Goal: Task Accomplishment & Management: Complete application form

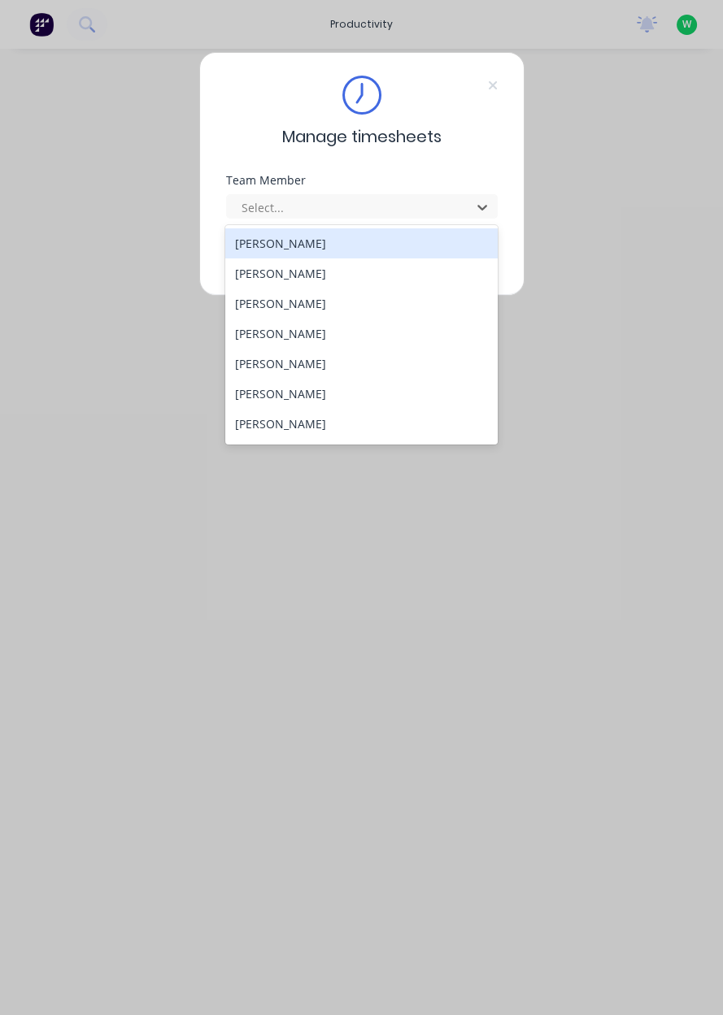
click at [310, 428] on div "[PERSON_NAME]" at bounding box center [361, 424] width 272 height 30
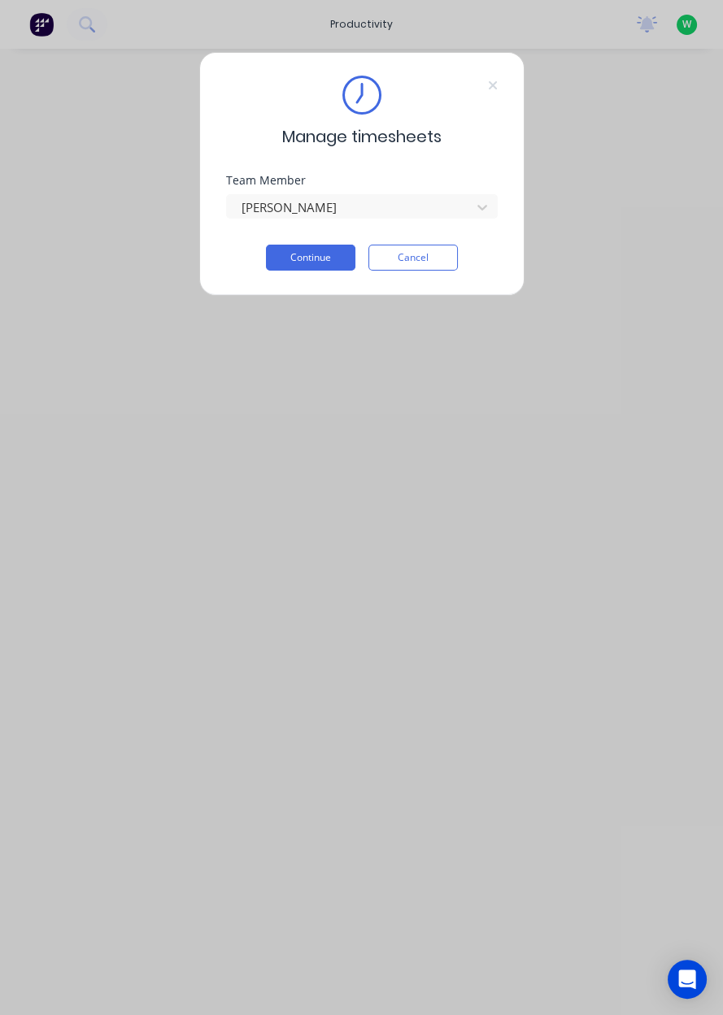
click at [318, 262] on button "Continue" at bounding box center [310, 258] width 89 height 26
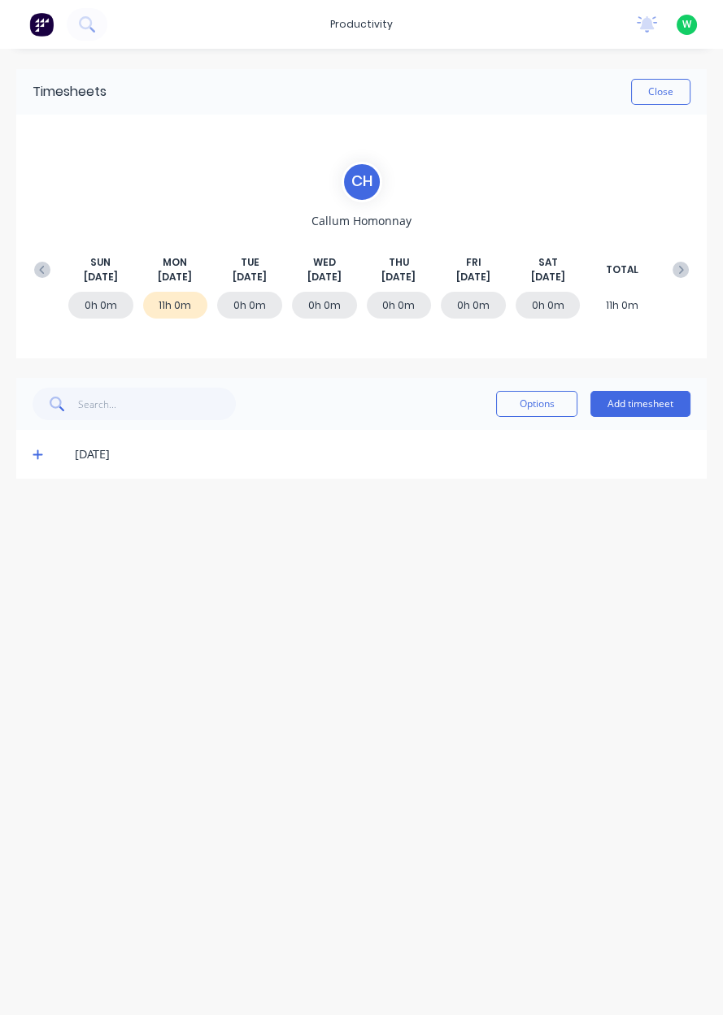
click at [632, 406] on button "Add timesheet" at bounding box center [640, 404] width 100 height 26
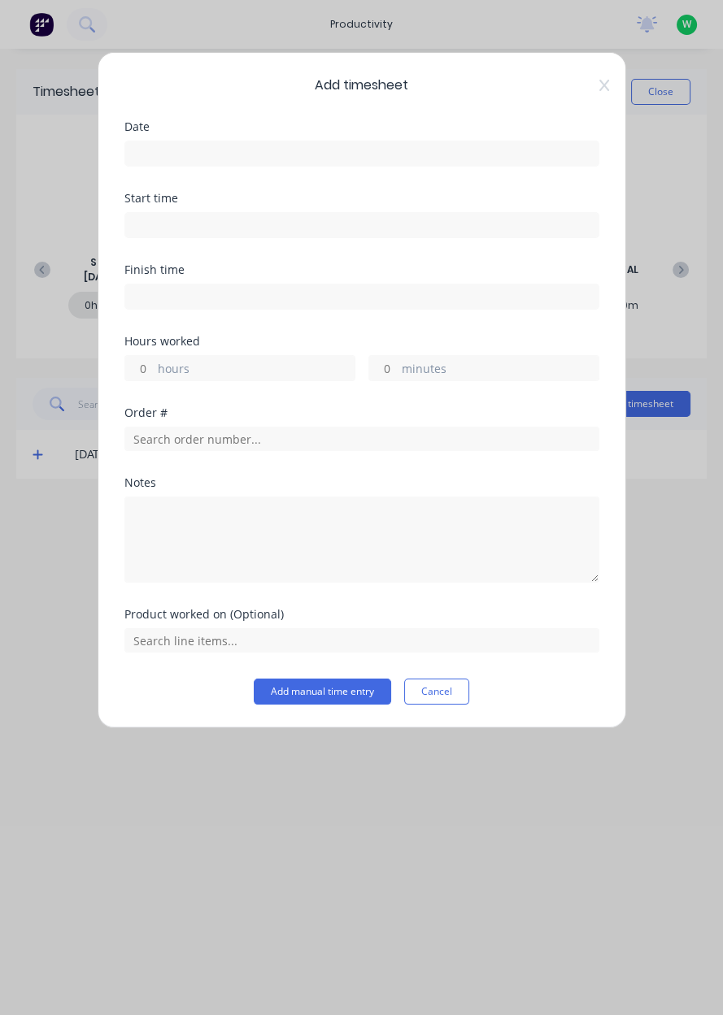
click at [348, 150] on input at bounding box center [361, 153] width 473 height 24
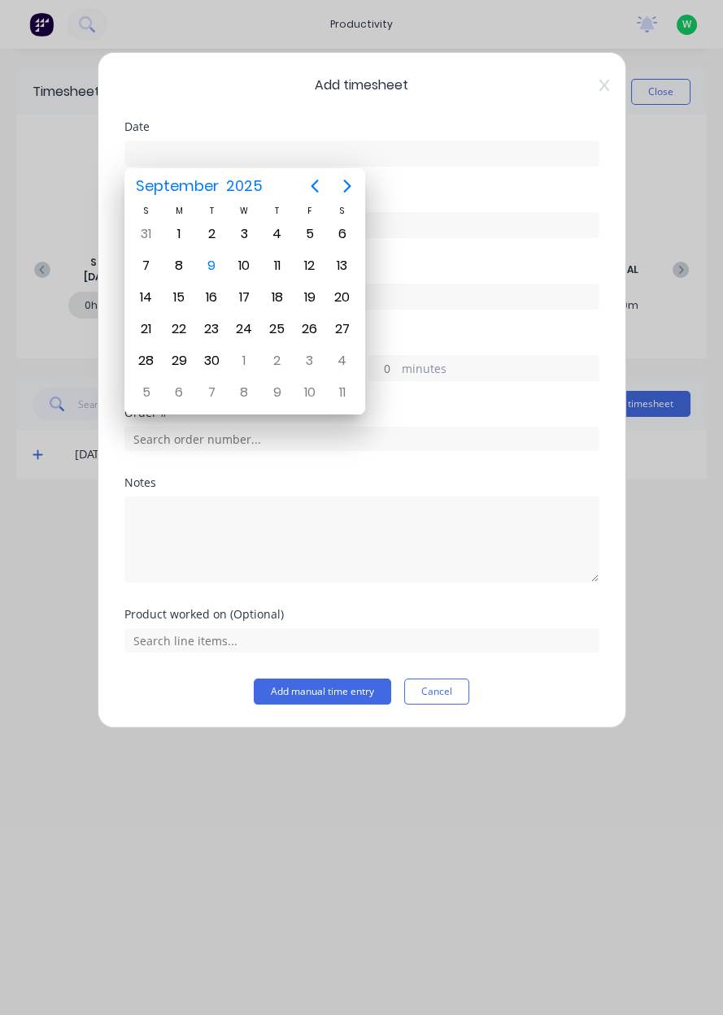
click at [216, 266] on div "9" at bounding box center [211, 266] width 24 height 24
type input "[DATE]"
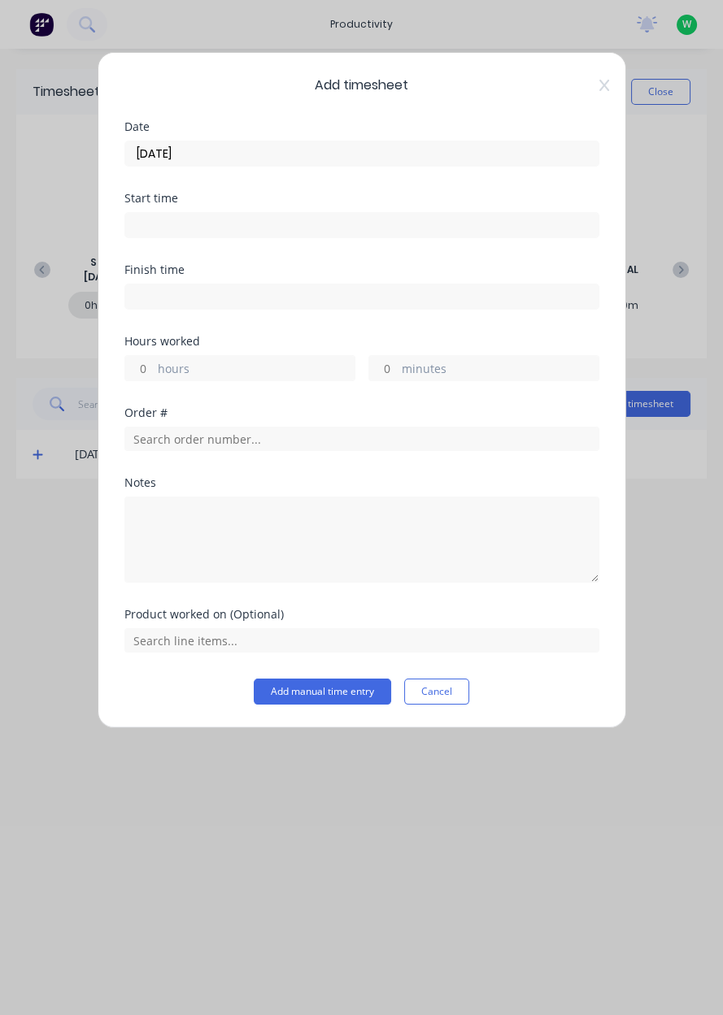
click at [599, 88] on icon at bounding box center [604, 85] width 10 height 13
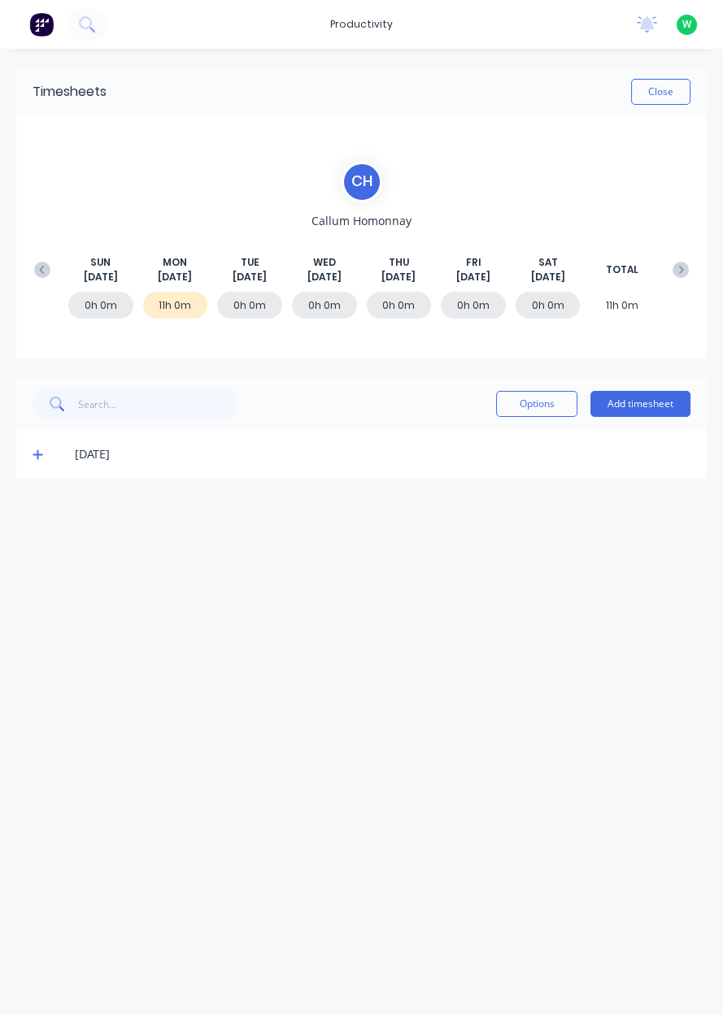
click at [38, 454] on icon at bounding box center [38, 455] width 10 height 10
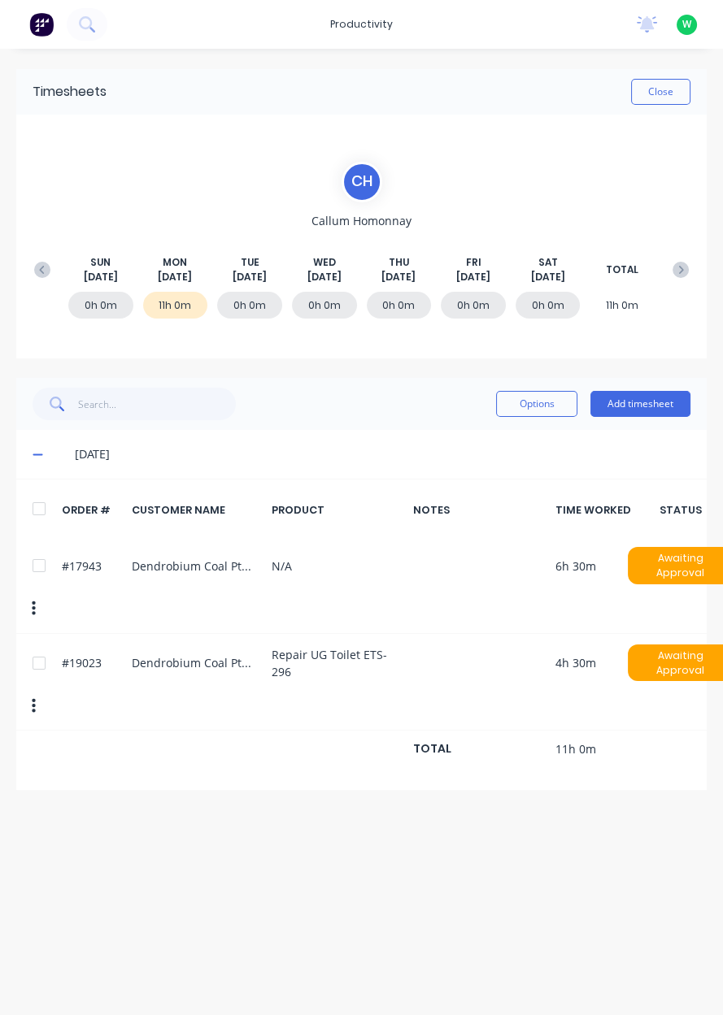
click at [652, 406] on button "Add timesheet" at bounding box center [640, 404] width 100 height 26
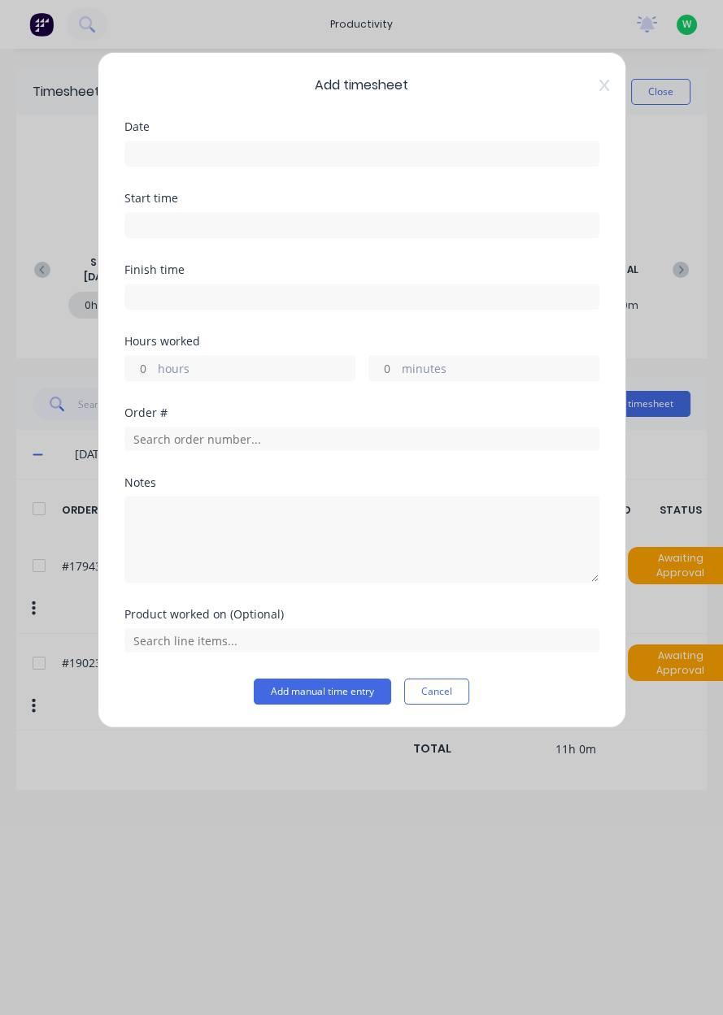
click at [378, 160] on input at bounding box center [361, 153] width 473 height 24
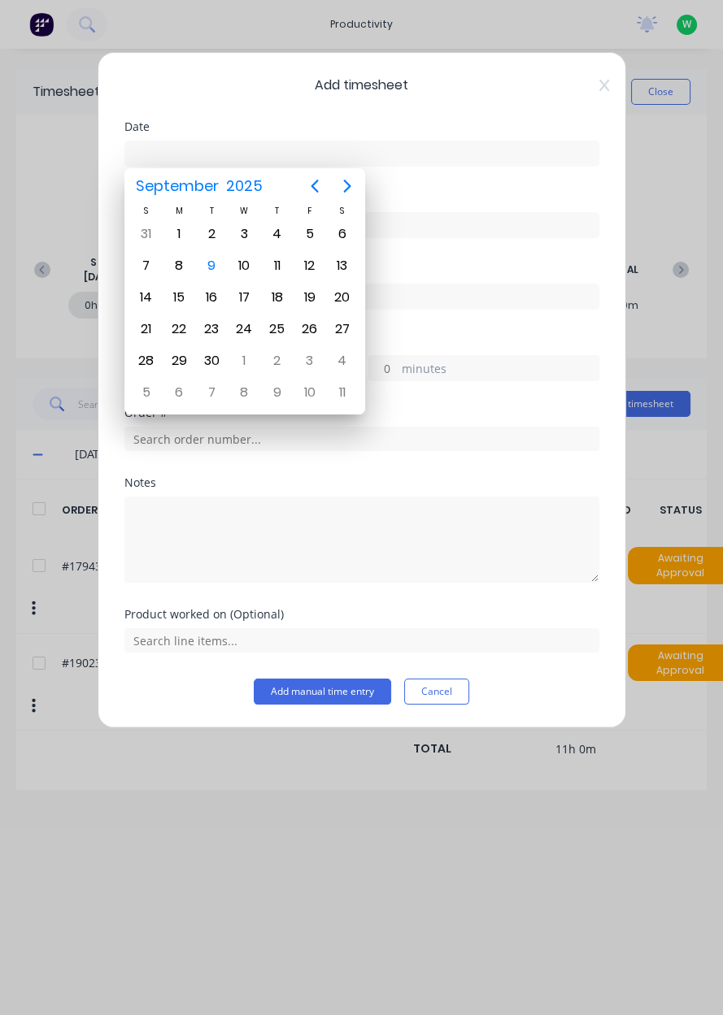
click at [213, 269] on div "9" at bounding box center [211, 266] width 24 height 24
type input "[DATE]"
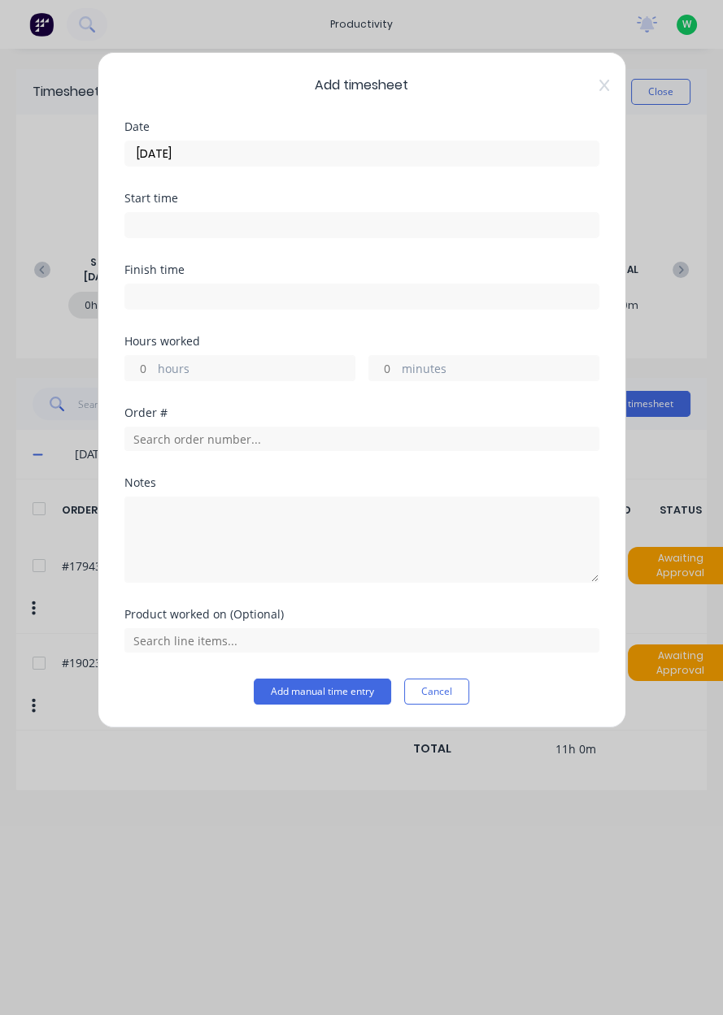
click at [237, 374] on label "hours" at bounding box center [256, 370] width 197 height 20
click at [154, 374] on input "hours" at bounding box center [139, 368] width 28 height 24
click at [318, 443] on input "text" at bounding box center [361, 439] width 475 height 24
click at [325, 440] on input "text" at bounding box center [361, 439] width 475 height 24
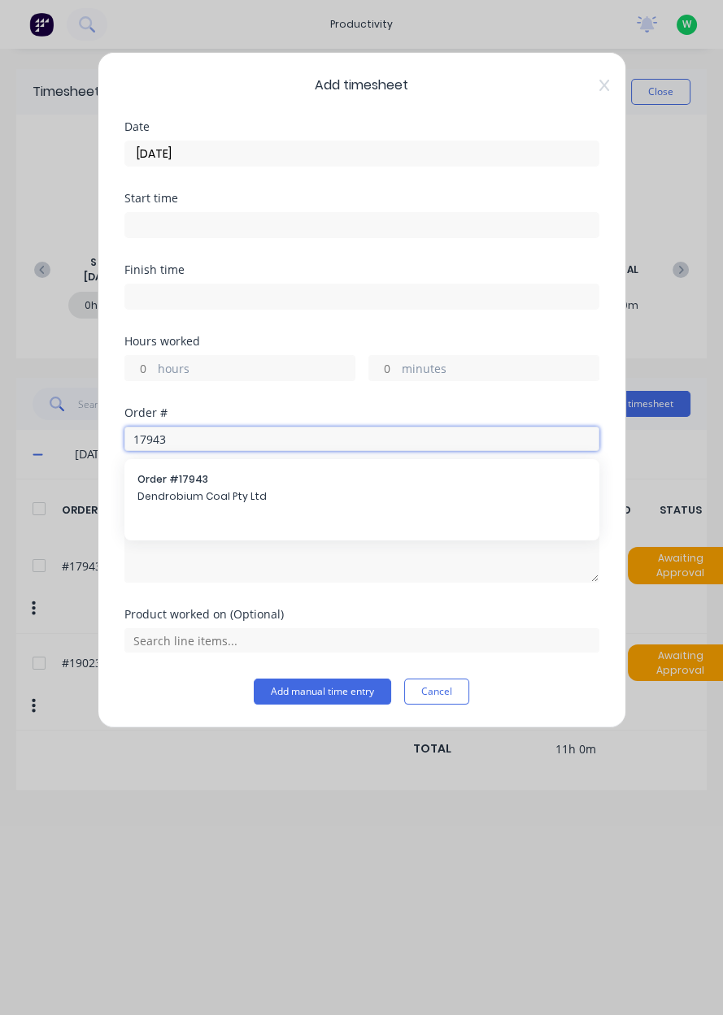
type input "17943"
click at [246, 499] on span "Dendrobium Coal Pty Ltd" at bounding box center [361, 496] width 449 height 15
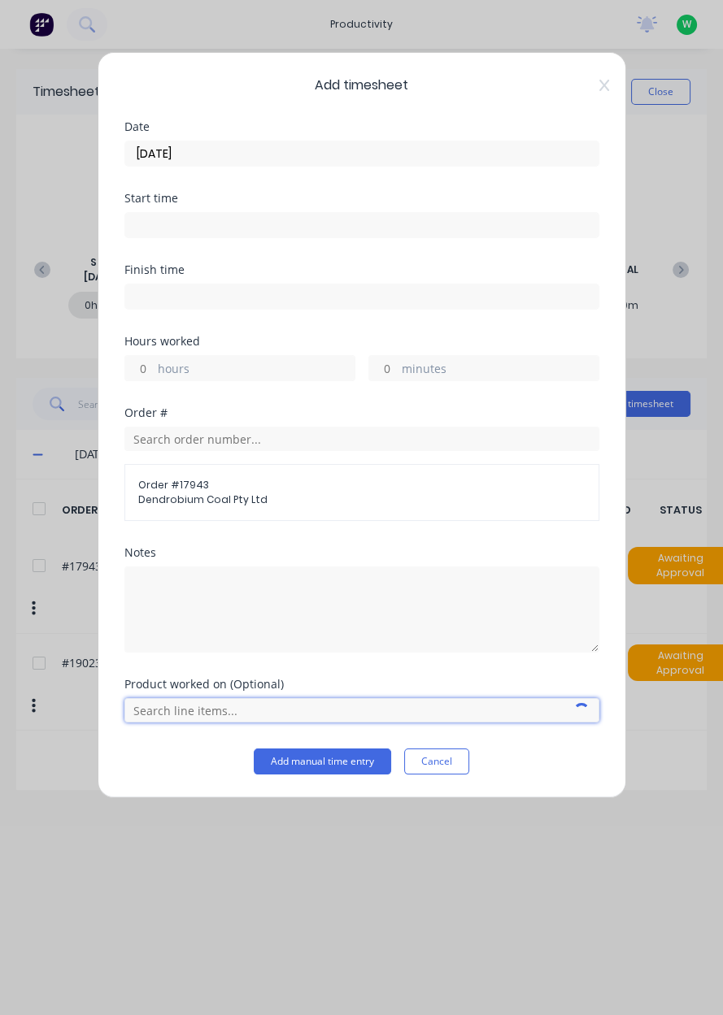
click at [234, 703] on input "text" at bounding box center [361, 710] width 475 height 24
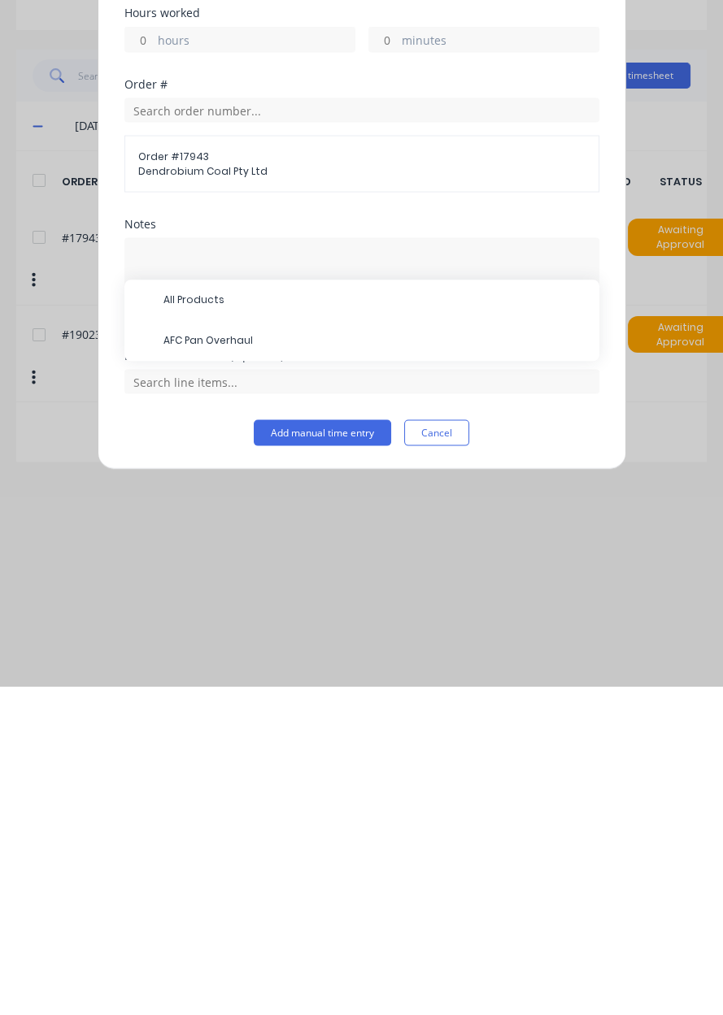
click at [220, 629] on span "All Products" at bounding box center [374, 629] width 423 height 15
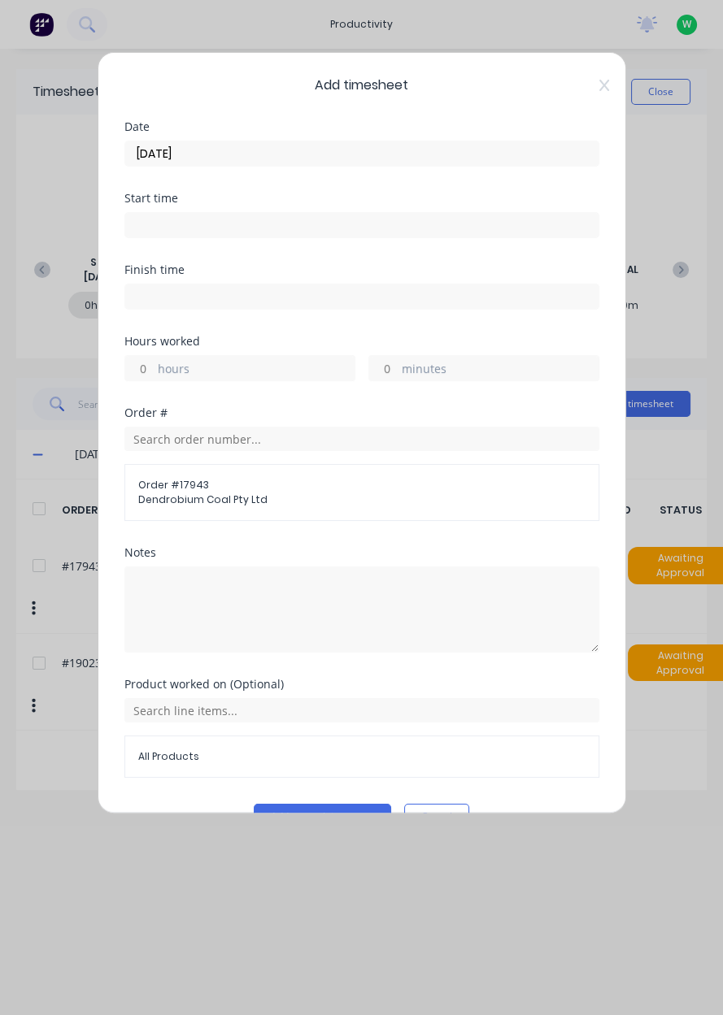
click at [215, 368] on label "hours" at bounding box center [256, 370] width 197 height 20
click at [154, 368] on input "hours" at bounding box center [139, 368] width 28 height 24
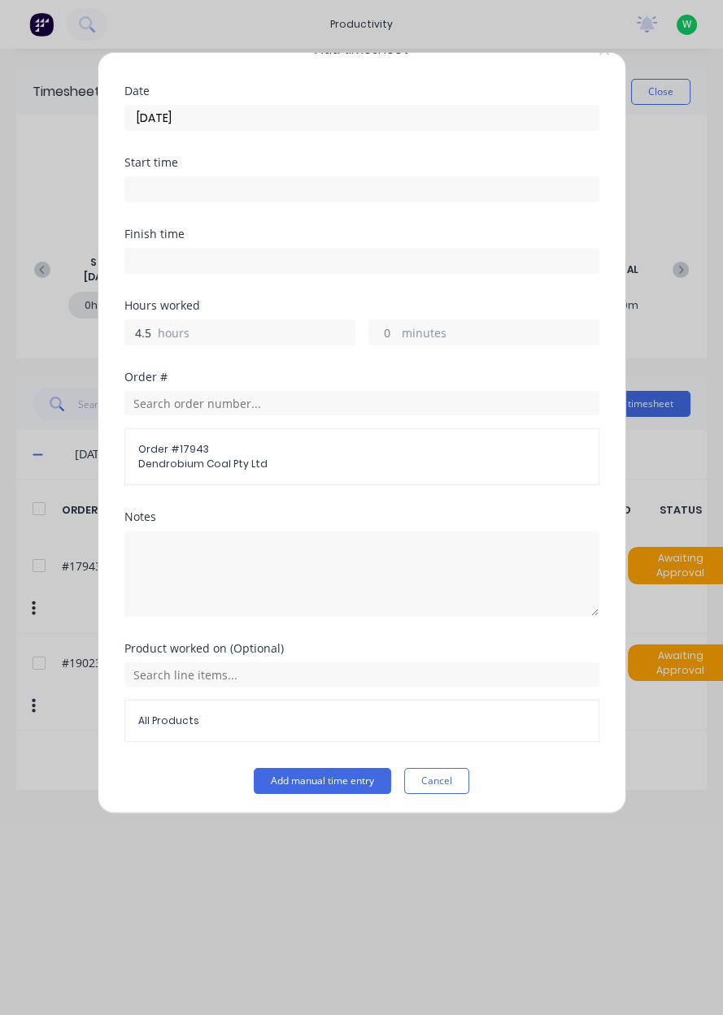
type input "4.5"
click at [682, 489] on div "Add timesheet Date [DATE] Start time Finish time Hours worked 4.5 hours minutes…" at bounding box center [361, 507] width 723 height 1015
click at [324, 784] on button "Add manual time entry" at bounding box center [322, 781] width 137 height 26
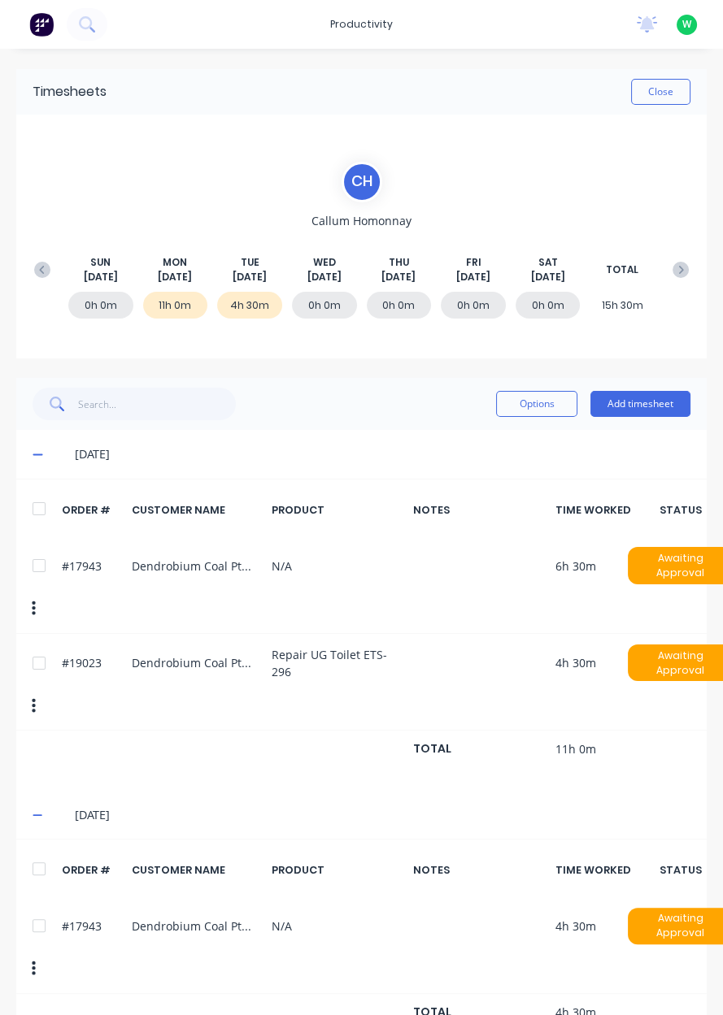
click at [633, 408] on button "Add timesheet" at bounding box center [640, 404] width 100 height 26
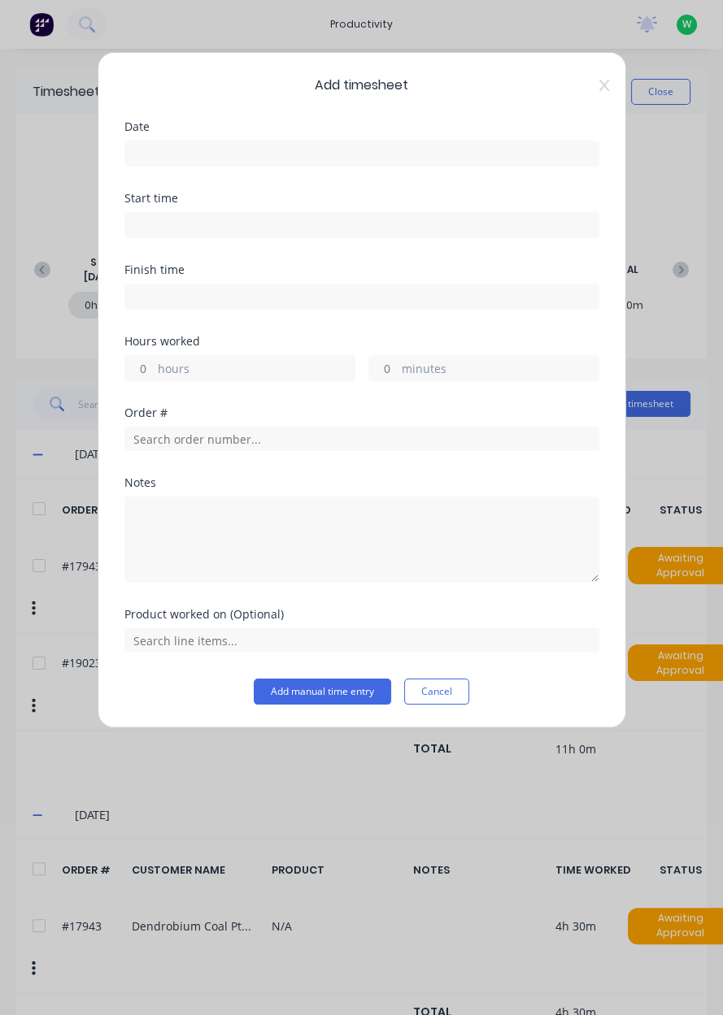
click at [312, 150] on input at bounding box center [361, 153] width 473 height 24
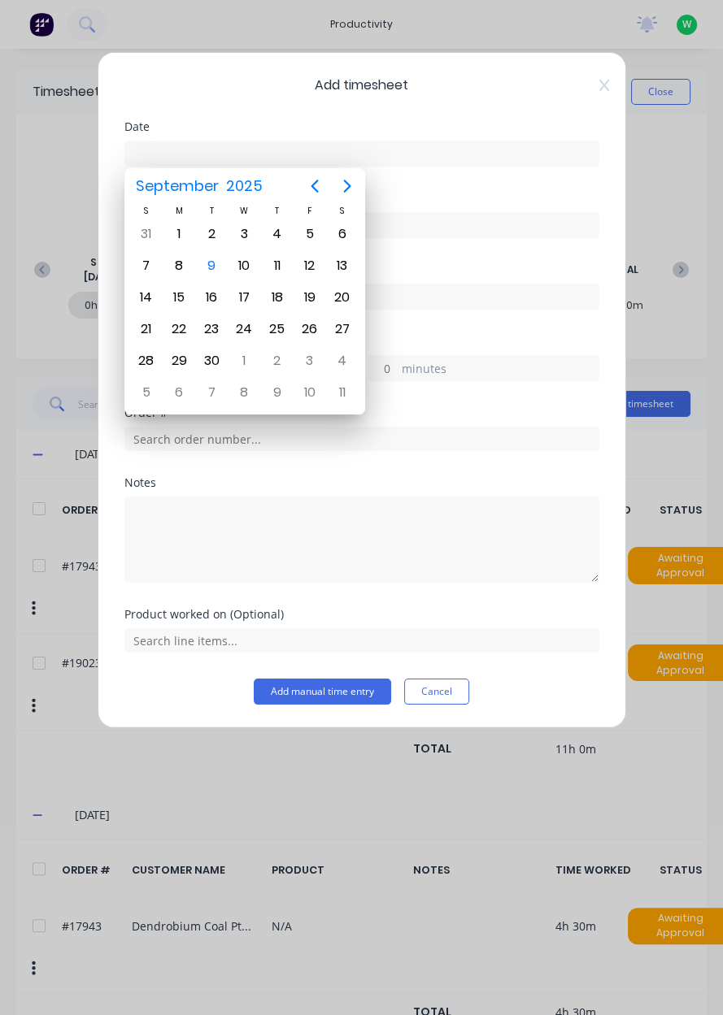
click at [213, 267] on div "9" at bounding box center [211, 266] width 24 height 24
type input "[DATE]"
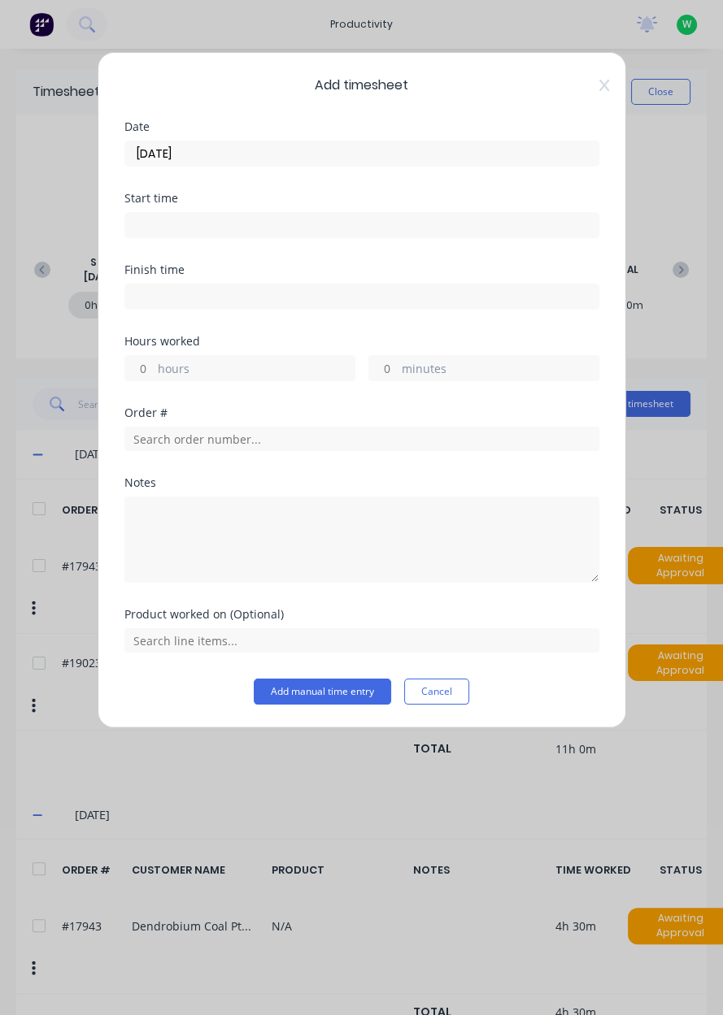
click at [245, 367] on label "hours" at bounding box center [256, 370] width 197 height 20
click at [154, 367] on input "hours" at bounding box center [139, 368] width 28 height 24
type input "5.5"
click at [298, 440] on input "text" at bounding box center [361, 439] width 475 height 24
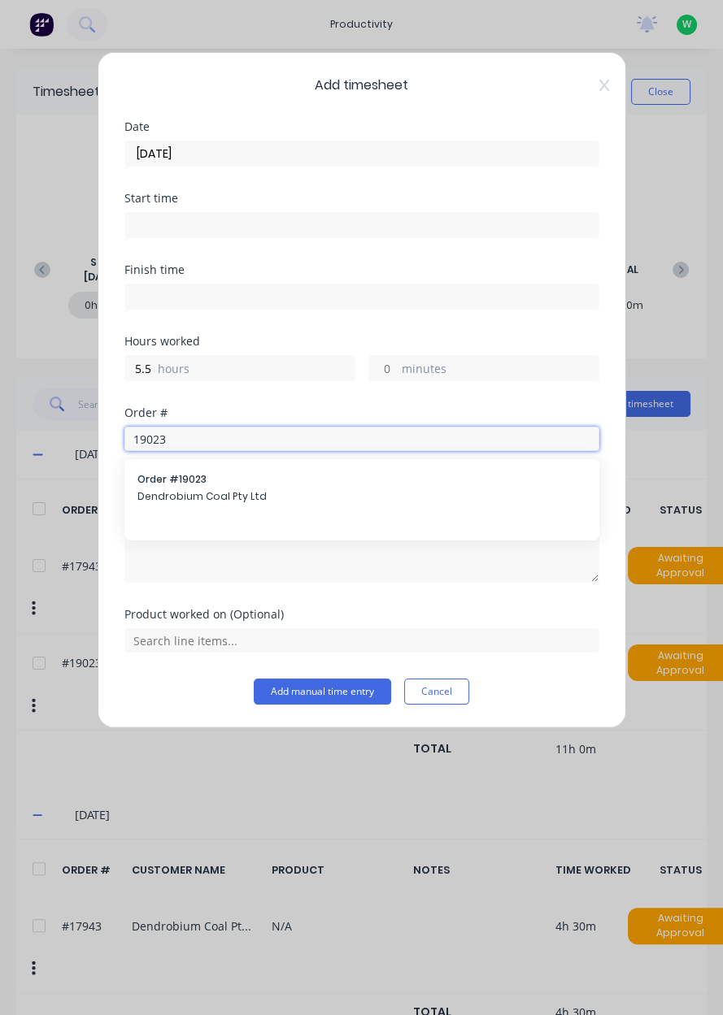
type input "19023"
click at [259, 492] on span "Dendrobium Coal Pty Ltd" at bounding box center [361, 496] width 449 height 15
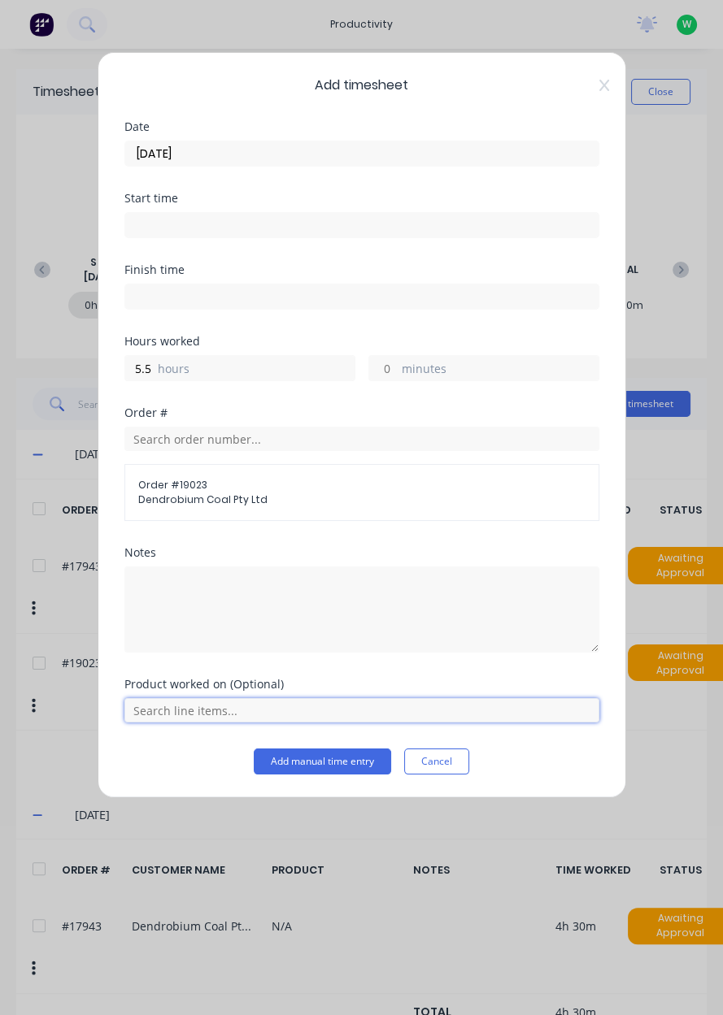
click at [193, 705] on input "text" at bounding box center [361, 710] width 475 height 24
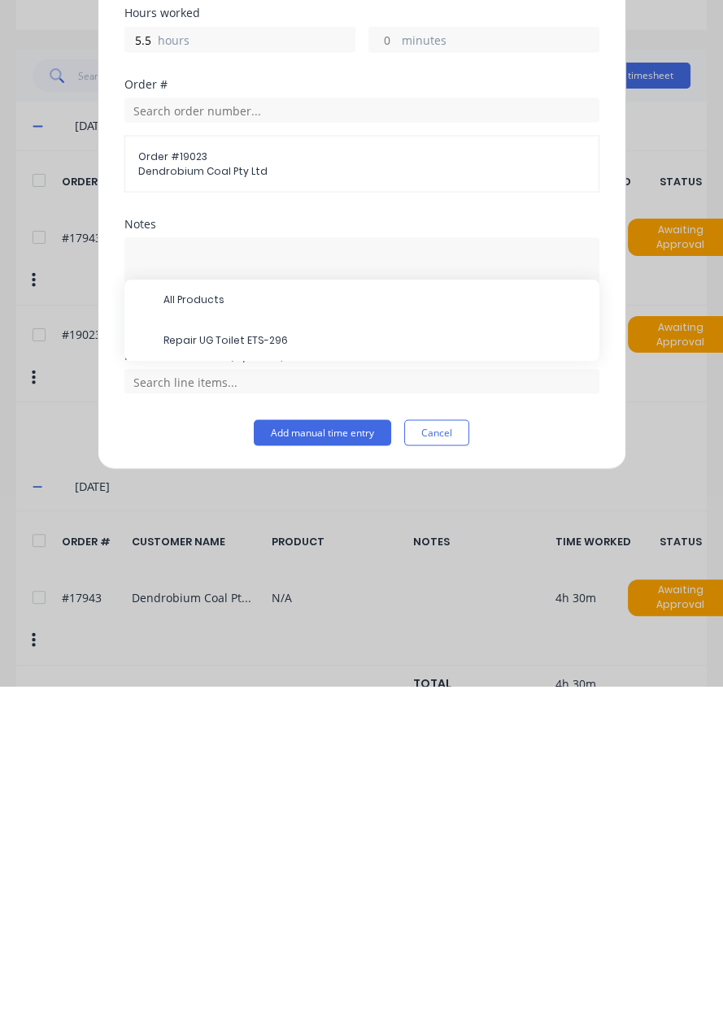
click at [255, 671] on span "Repair UG Toilet ETS-296" at bounding box center [374, 669] width 423 height 15
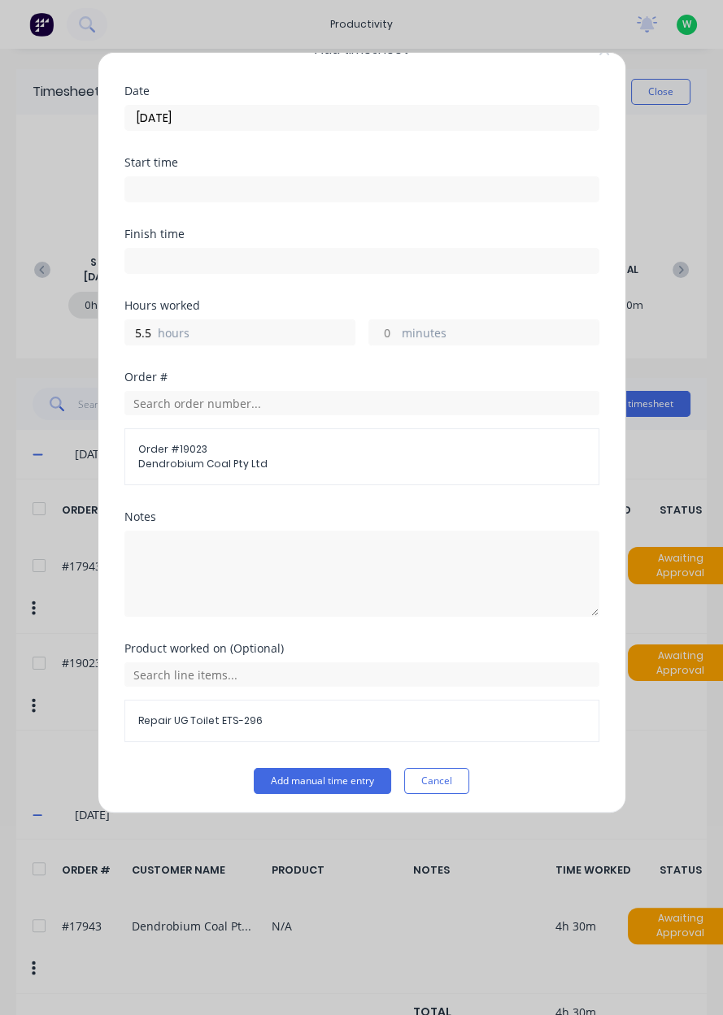
click at [320, 783] on button "Add manual time entry" at bounding box center [322, 781] width 137 height 26
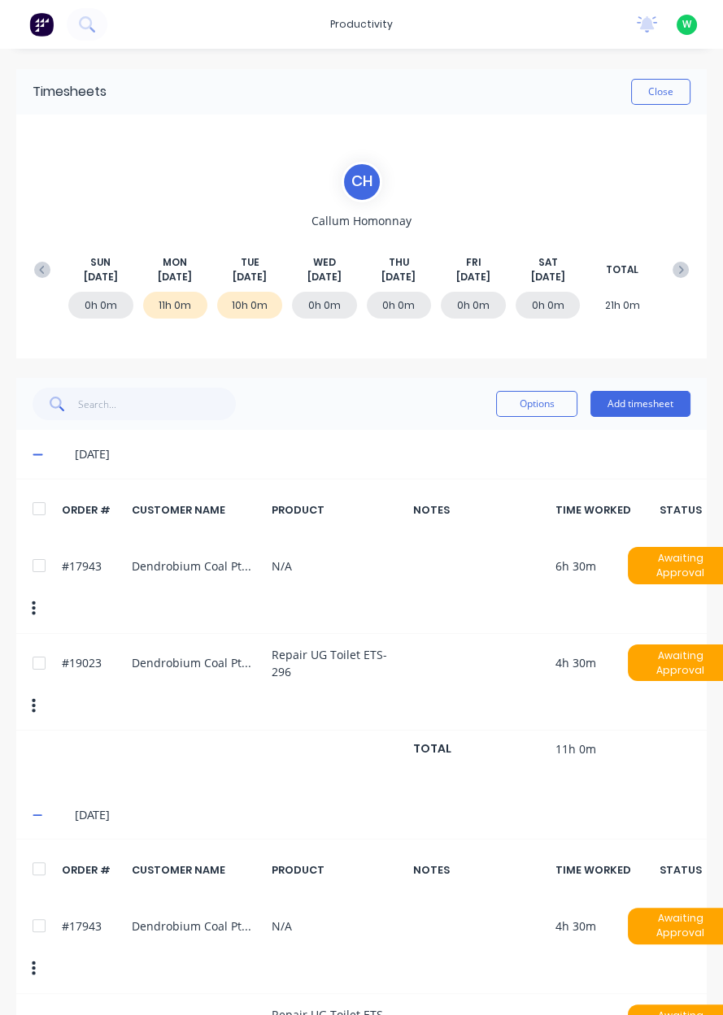
scroll to position [15, 0]
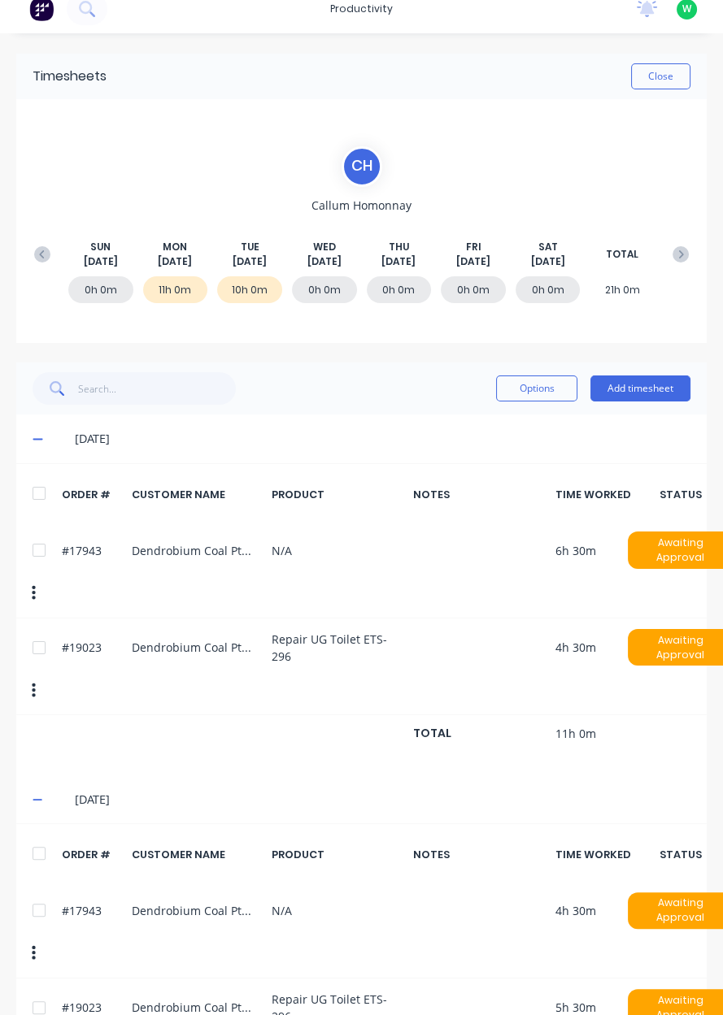
click at [26, 939] on button "button" at bounding box center [34, 953] width 38 height 29
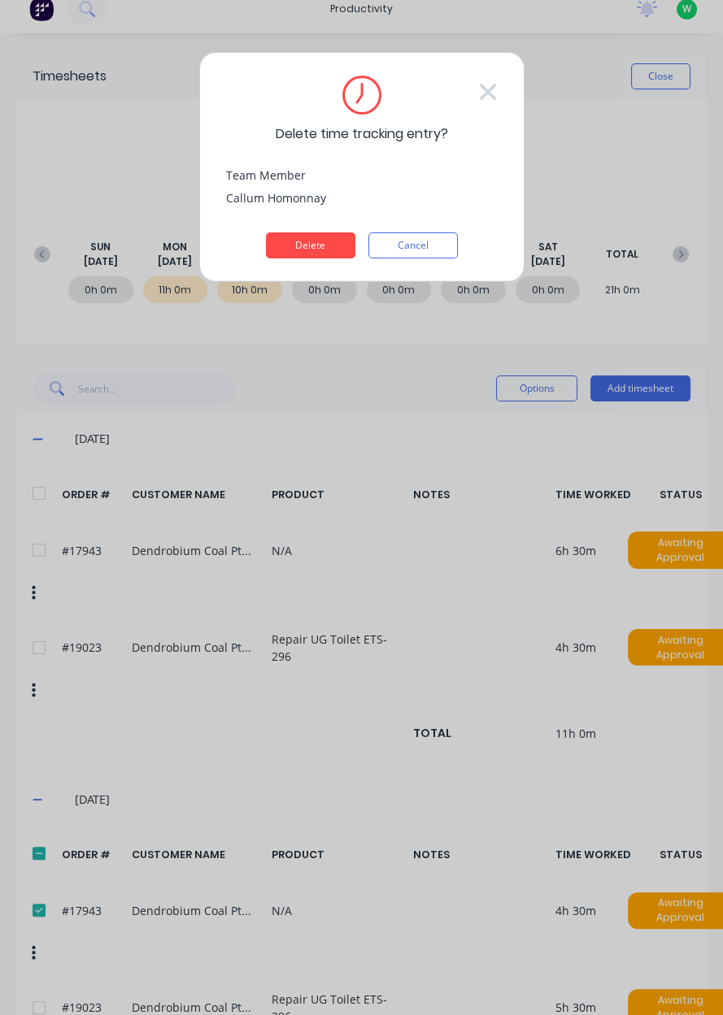
click at [310, 248] on button "Delete" at bounding box center [310, 245] width 89 height 26
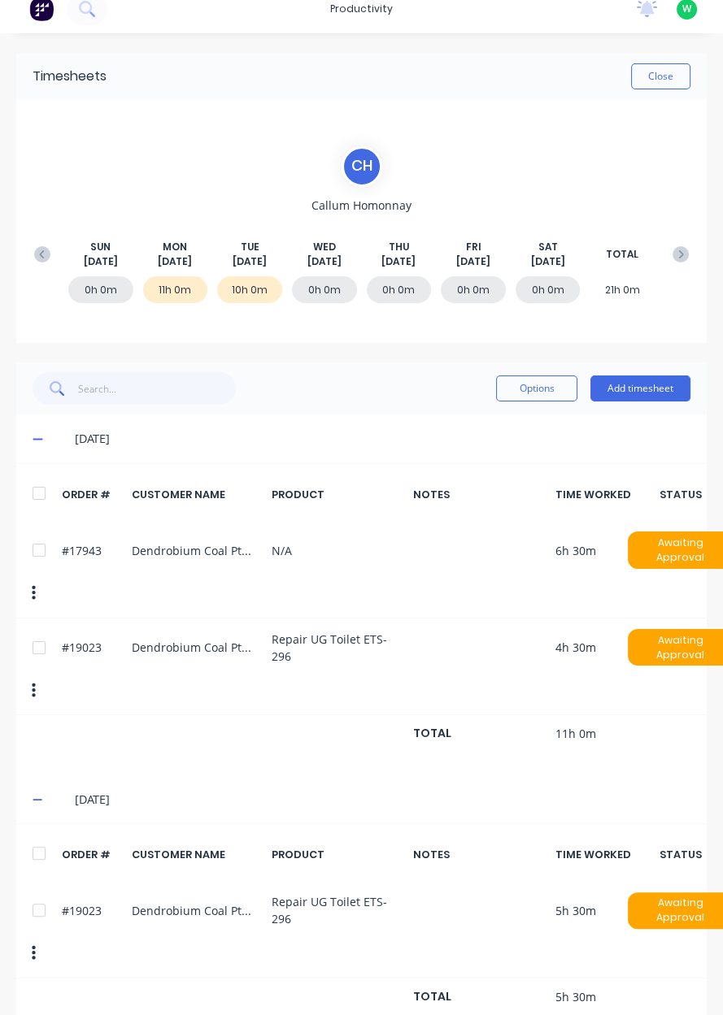
scroll to position [0, 0]
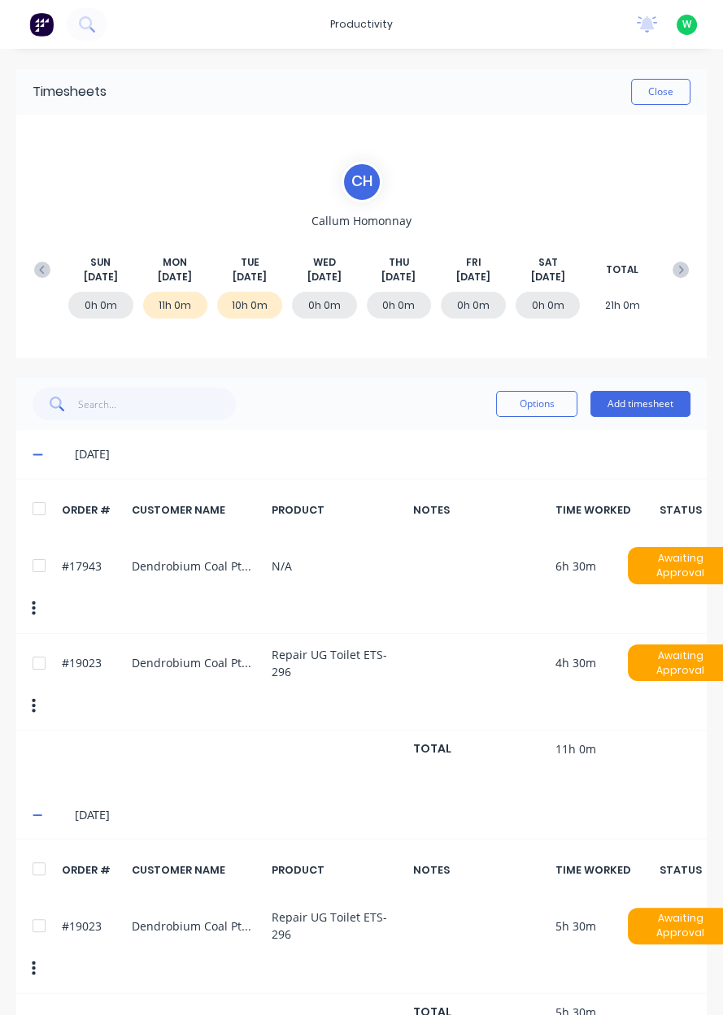
click at [659, 409] on button "Add timesheet" at bounding box center [640, 404] width 100 height 26
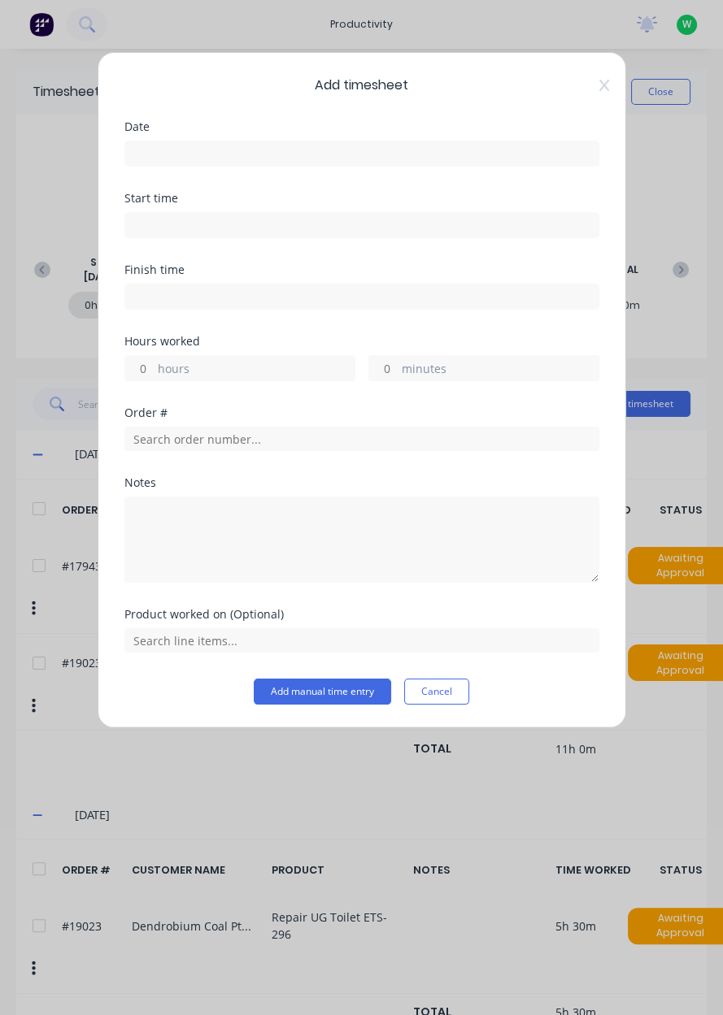
click at [250, 148] on input at bounding box center [361, 153] width 473 height 24
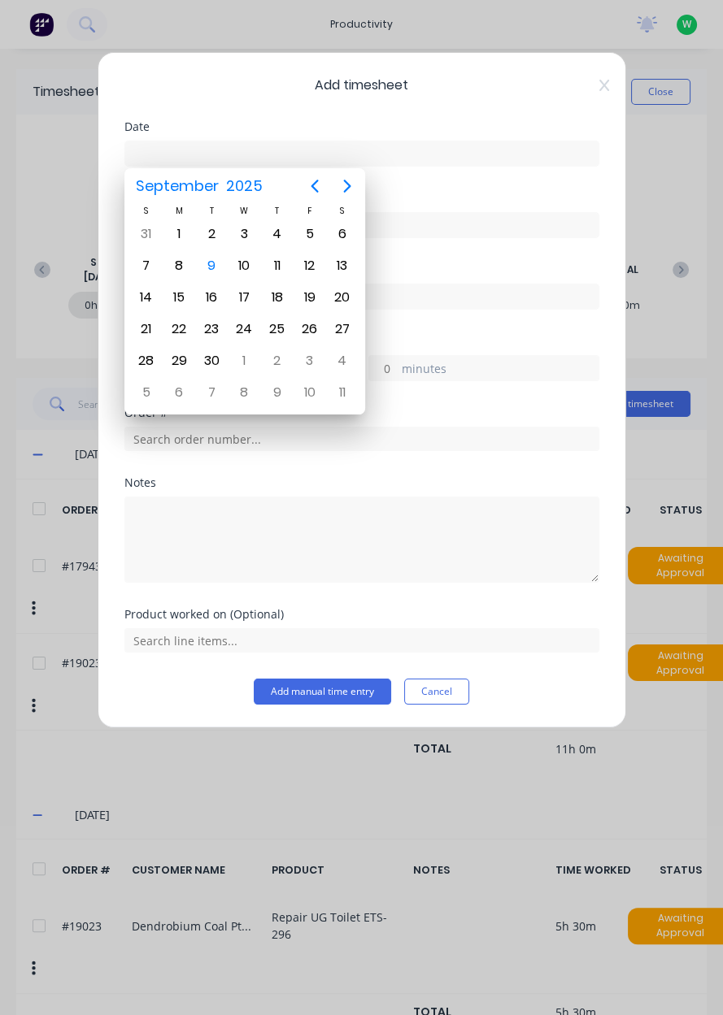
click at [599, 85] on icon at bounding box center [604, 85] width 10 height 13
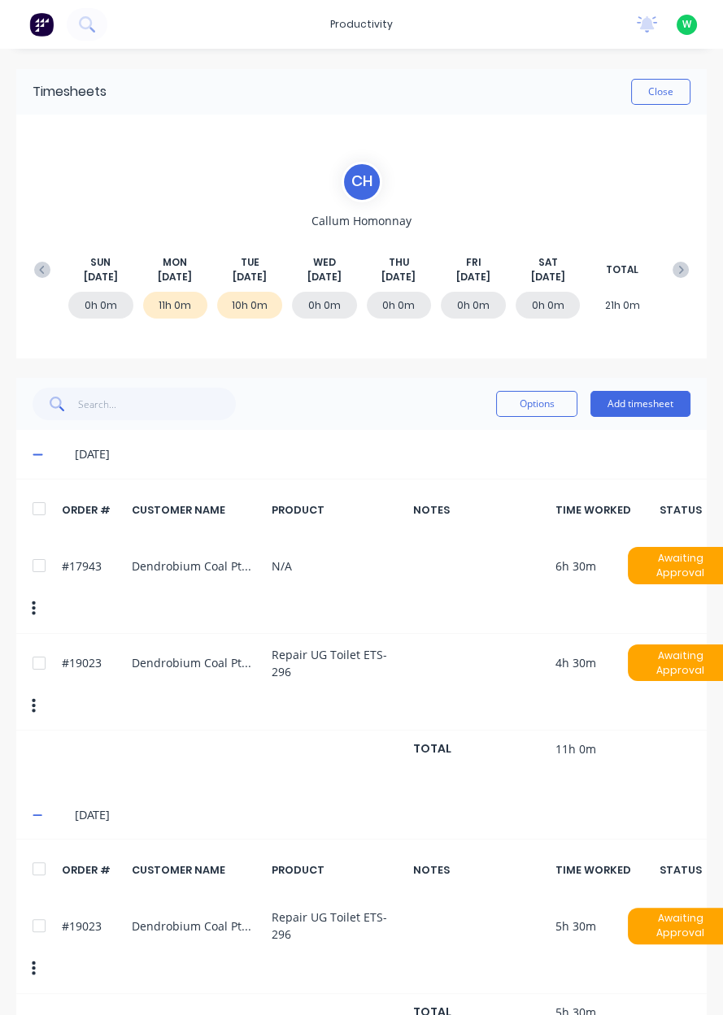
click at [650, 406] on button "Add timesheet" at bounding box center [640, 404] width 100 height 26
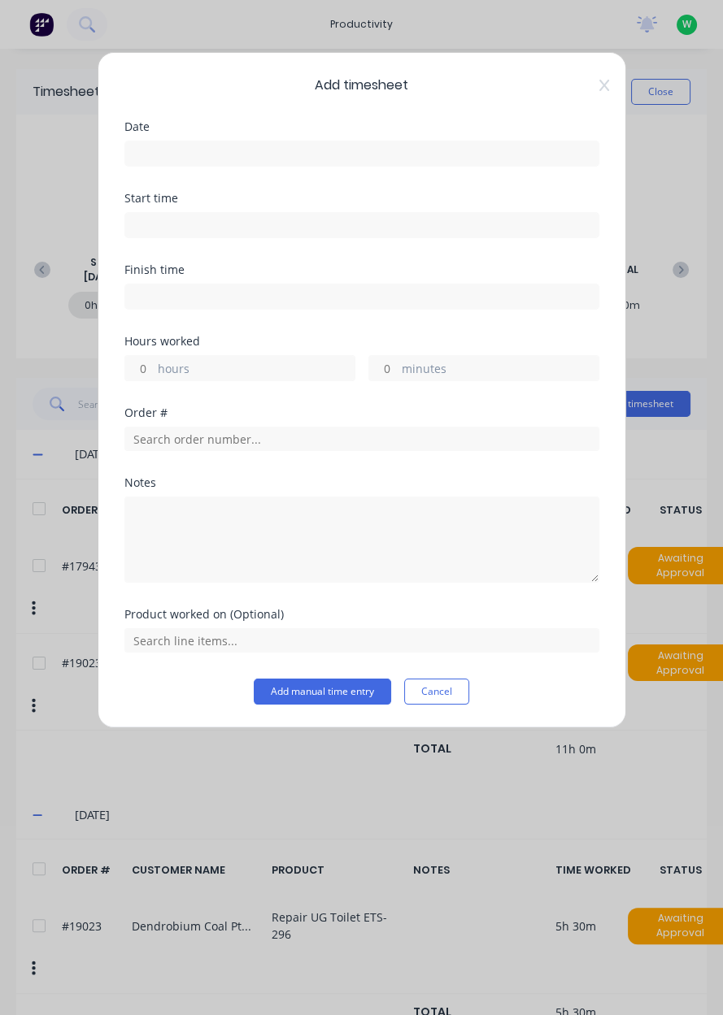
click at [315, 148] on input at bounding box center [361, 153] width 473 height 24
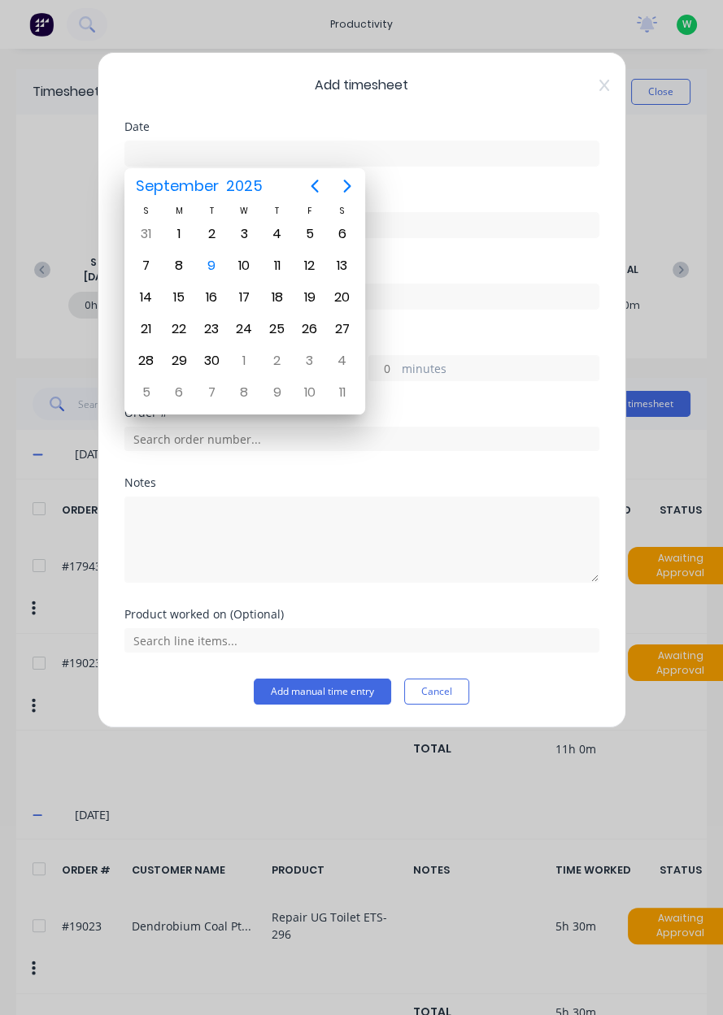
click at [211, 269] on div "9" at bounding box center [211, 266] width 24 height 24
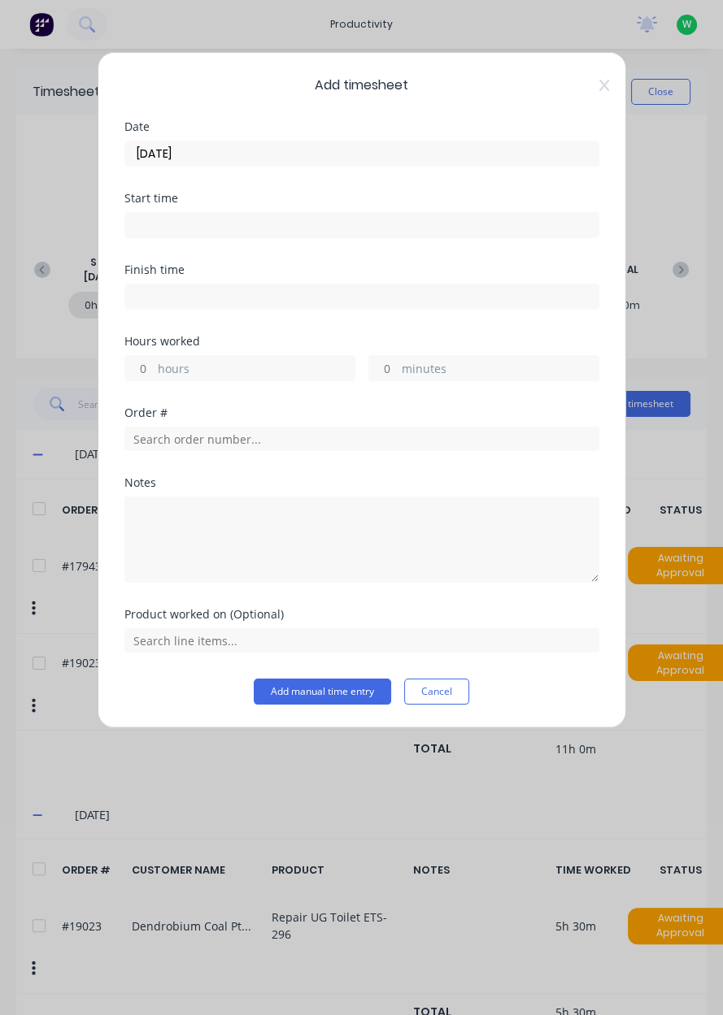
type input "[DATE]"
click at [247, 374] on label "hours" at bounding box center [256, 370] width 197 height 20
click at [154, 374] on input "hours" at bounding box center [139, 368] width 28 height 24
click at [250, 444] on input "text" at bounding box center [361, 439] width 475 height 24
click at [245, 364] on label "hours" at bounding box center [256, 370] width 197 height 20
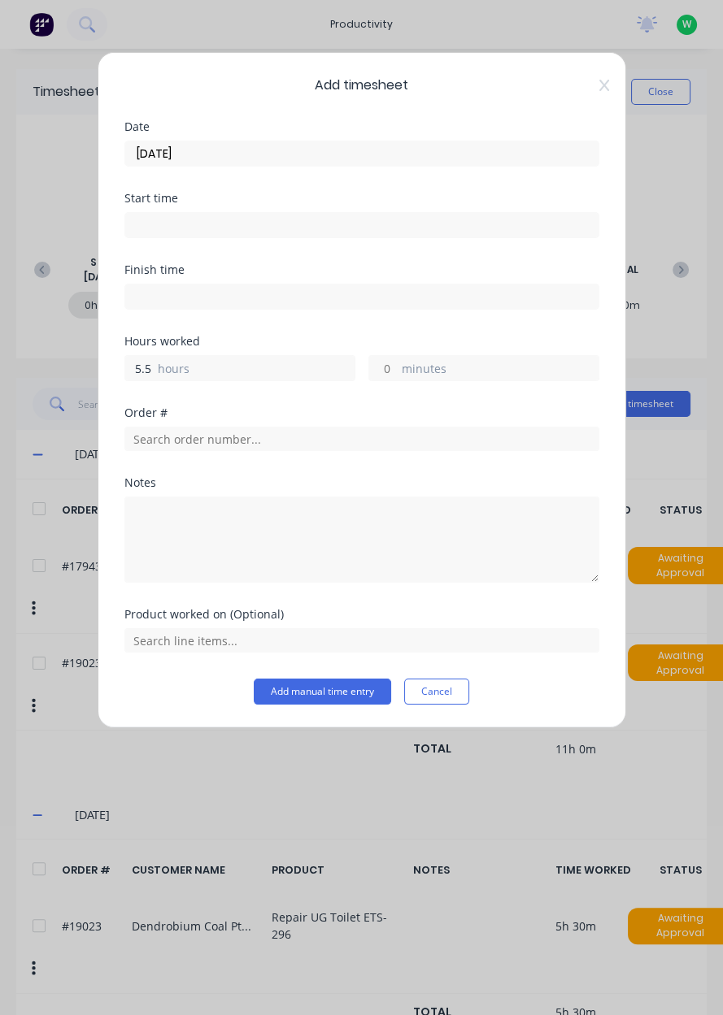
click at [154, 364] on input "5.5" at bounding box center [139, 368] width 28 height 24
type input "5"
click at [225, 441] on input "text" at bounding box center [361, 439] width 475 height 24
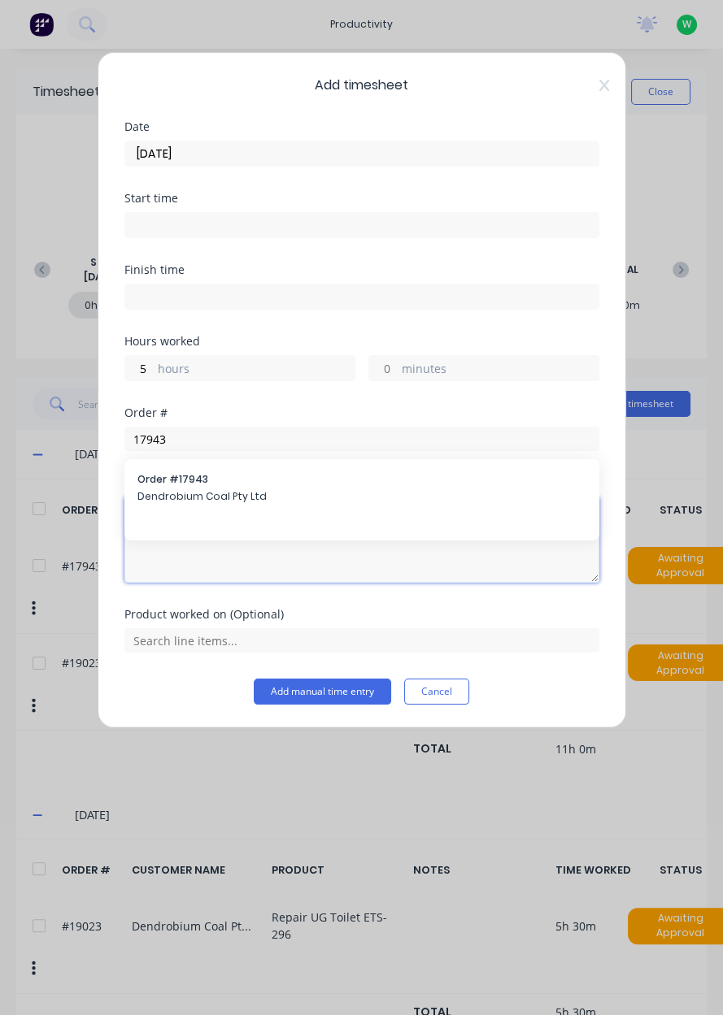
click at [246, 501] on textarea at bounding box center [361, 540] width 475 height 86
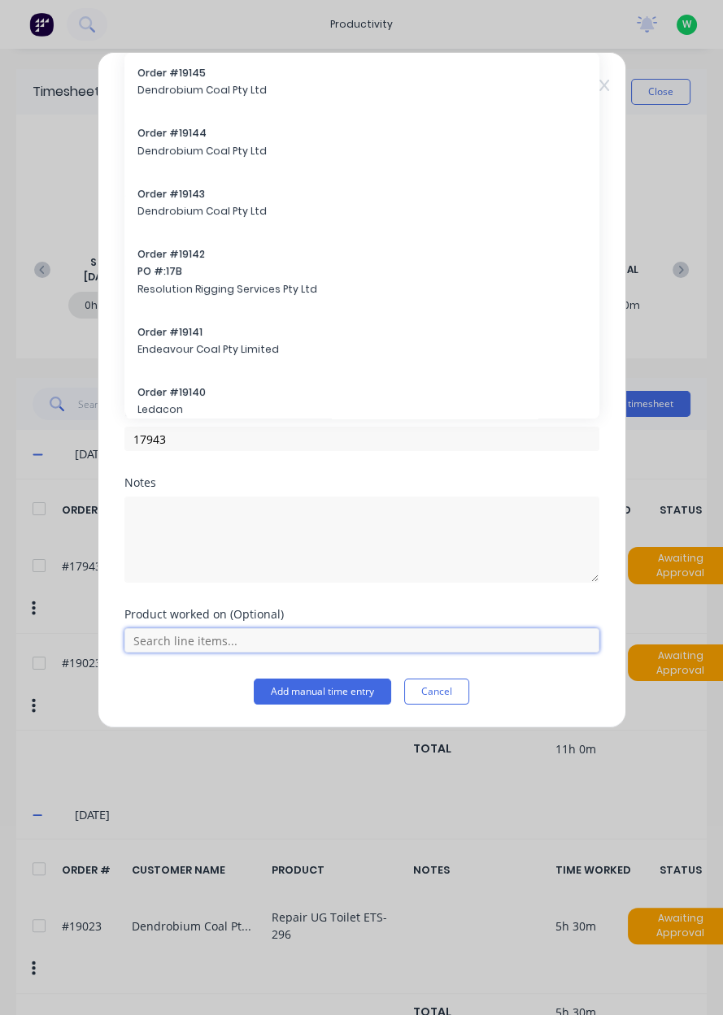
click at [204, 641] on input "text" at bounding box center [361, 640] width 475 height 24
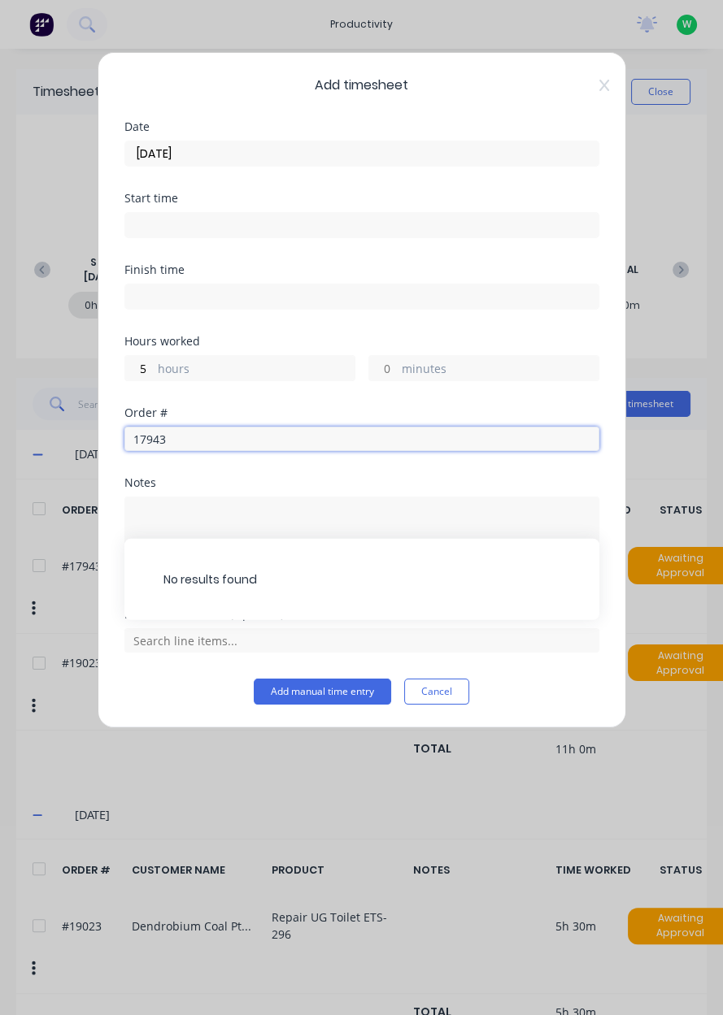
click at [276, 441] on input "17943" at bounding box center [361, 439] width 475 height 24
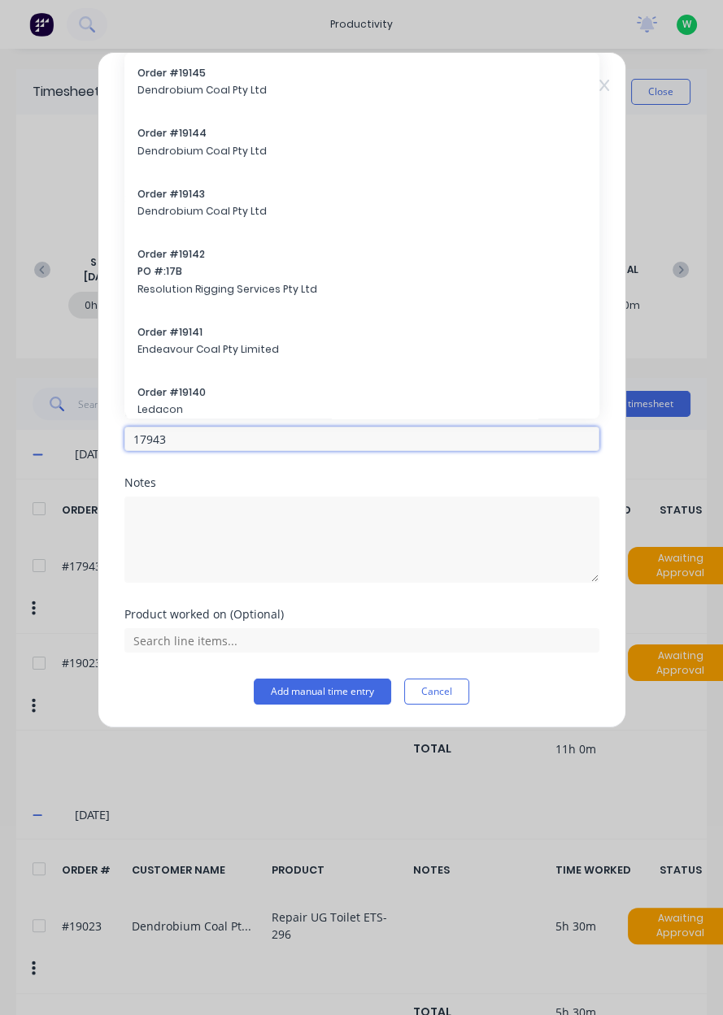
click at [236, 436] on input "17943" at bounding box center [361, 439] width 475 height 24
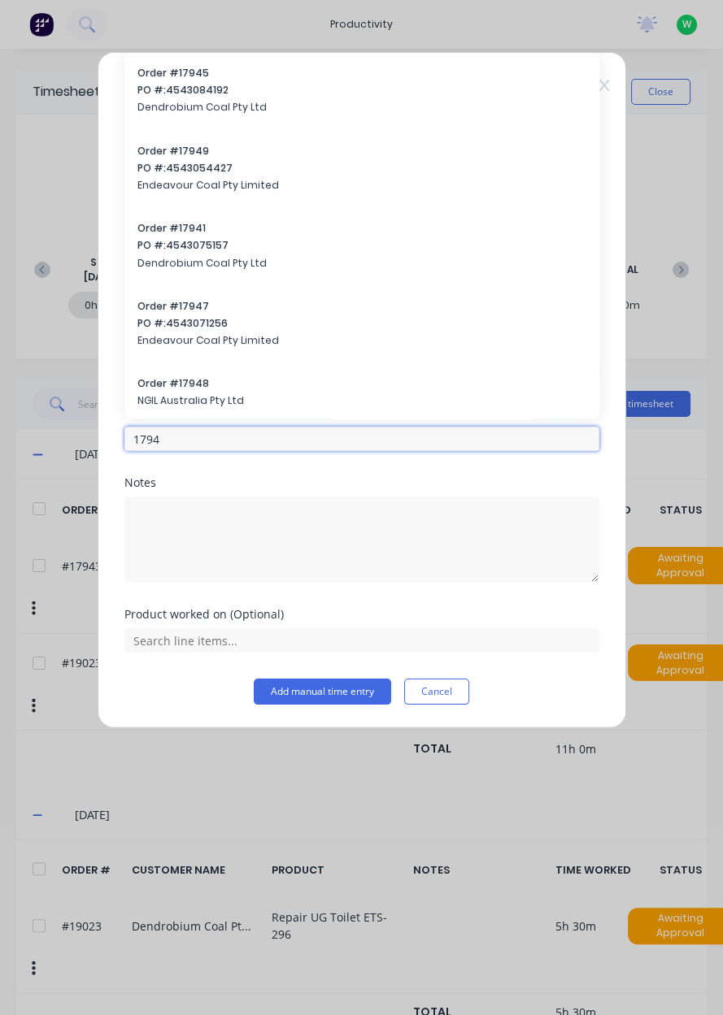
type input "17943"
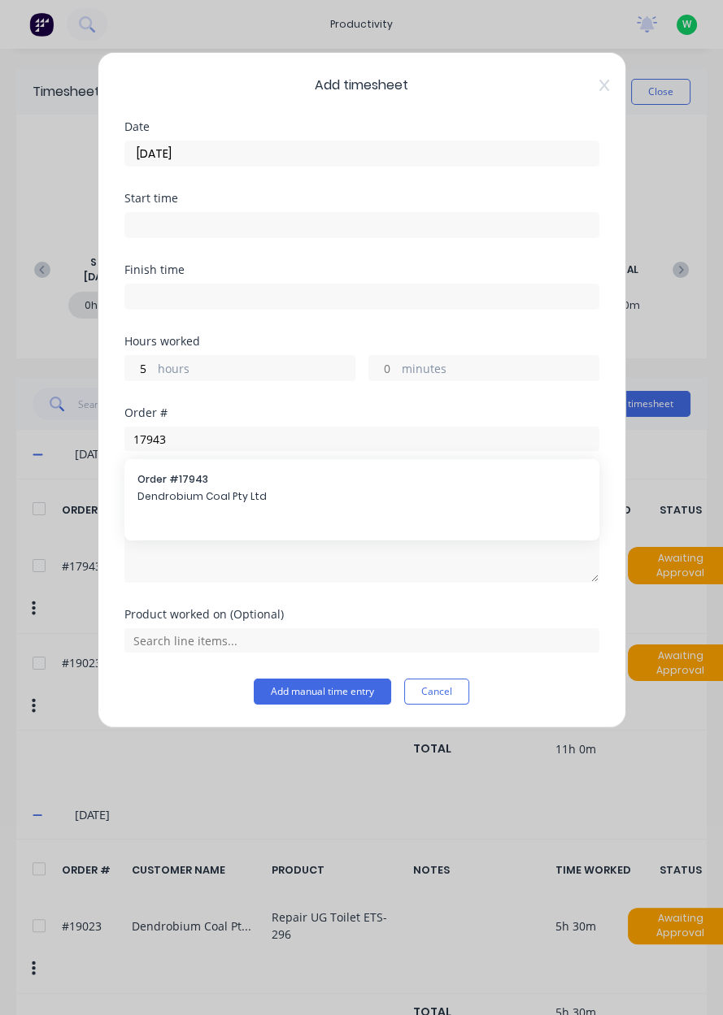
click at [243, 499] on span "Dendrobium Coal Pty Ltd" at bounding box center [361, 496] width 449 height 15
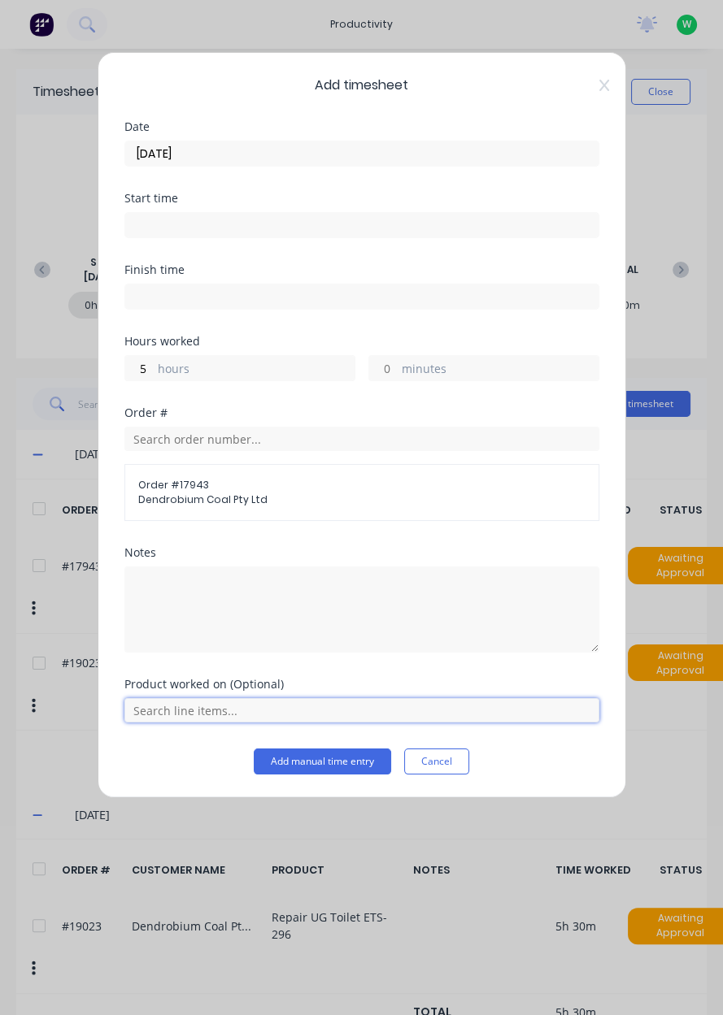
click at [215, 712] on input "text" at bounding box center [361, 710] width 475 height 24
click at [233, 626] on span "All Products" at bounding box center [374, 629] width 423 height 15
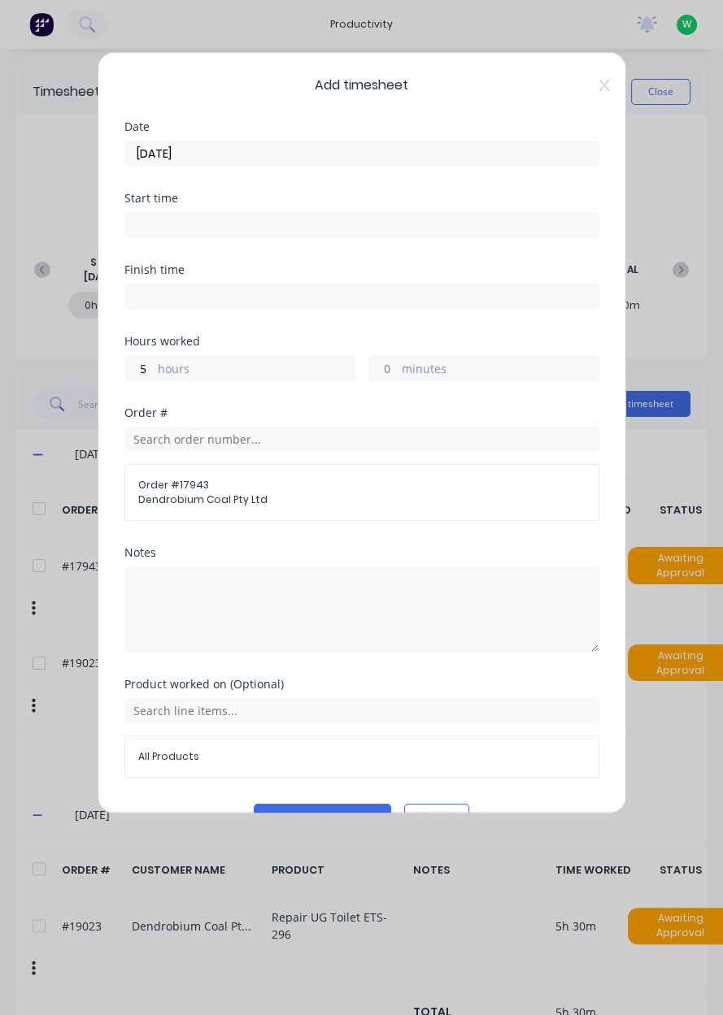
click at [309, 818] on button "Add manual time entry" at bounding box center [322, 817] width 137 height 26
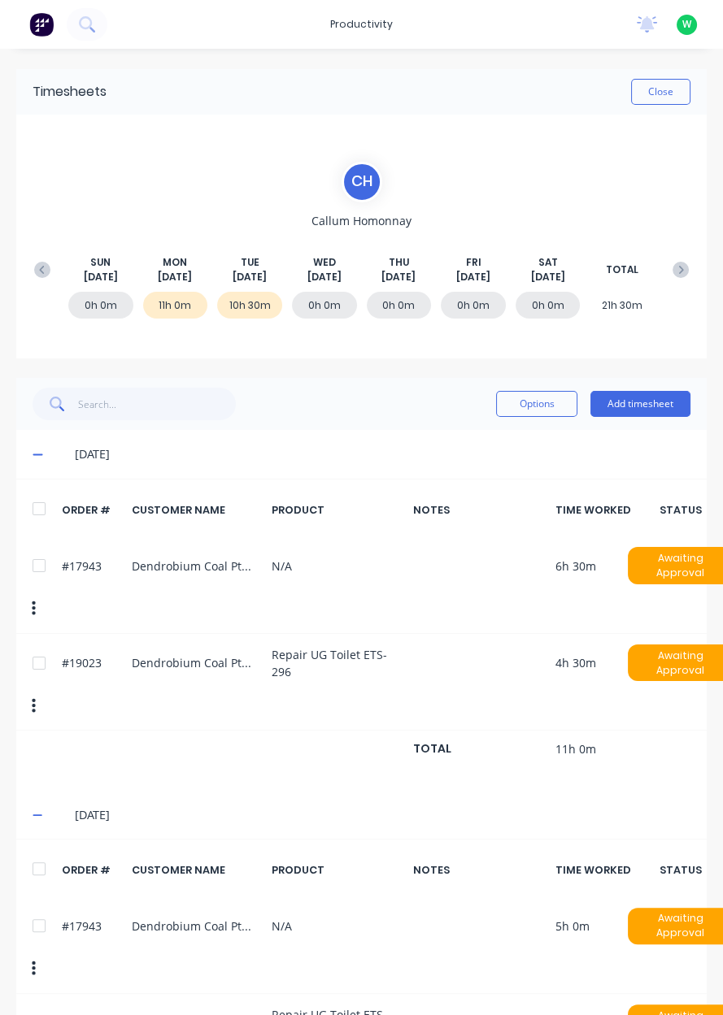
scroll to position [15, 0]
